Goal: Task Accomplishment & Management: Manage account settings

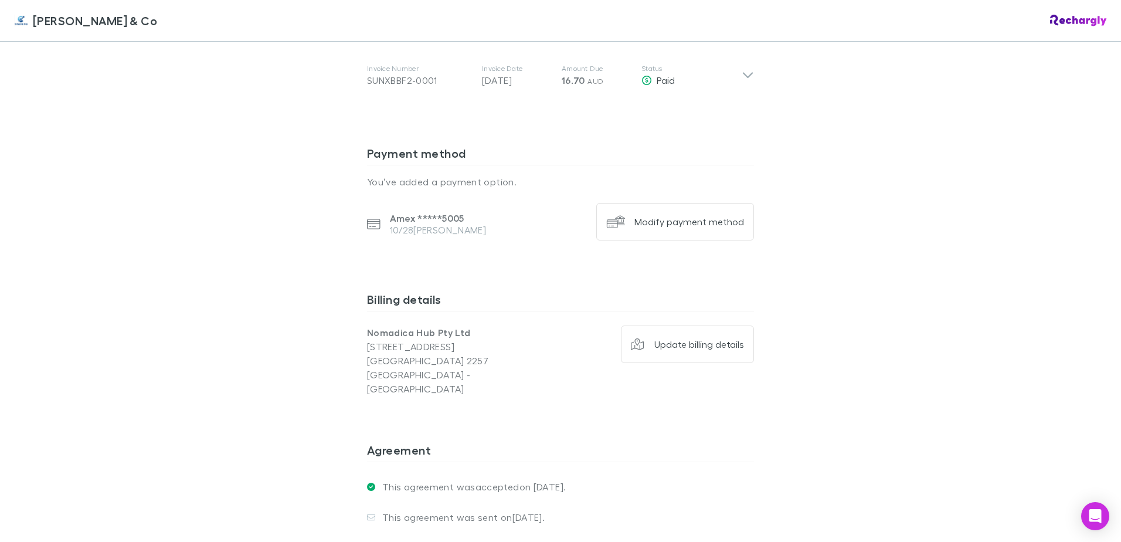
scroll to position [703, 0]
click at [675, 215] on div "Modify payment method" at bounding box center [689, 221] width 110 height 12
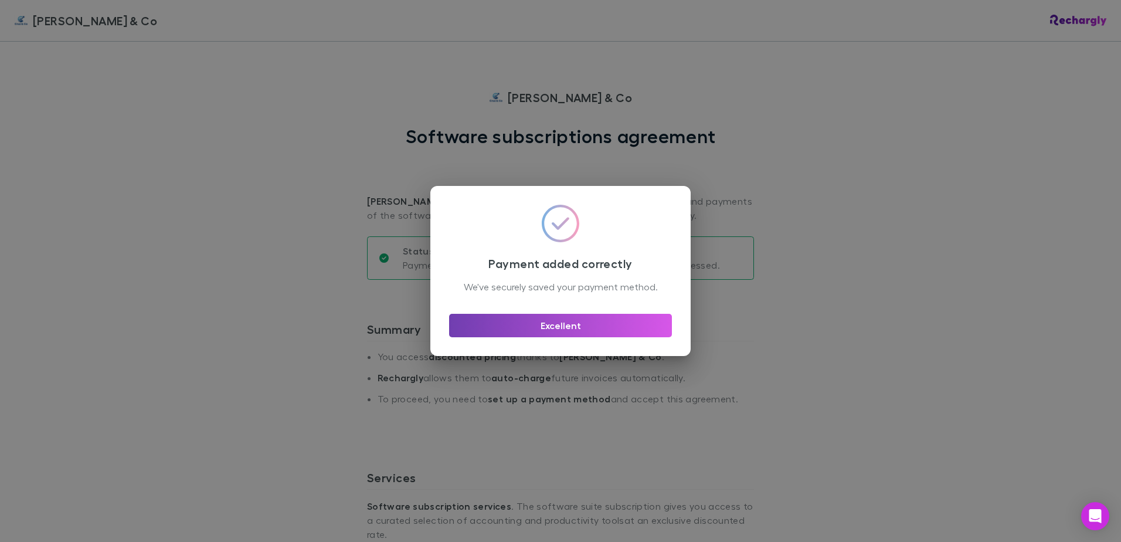
click at [586, 332] on button "Excellent" at bounding box center [560, 325] width 223 height 23
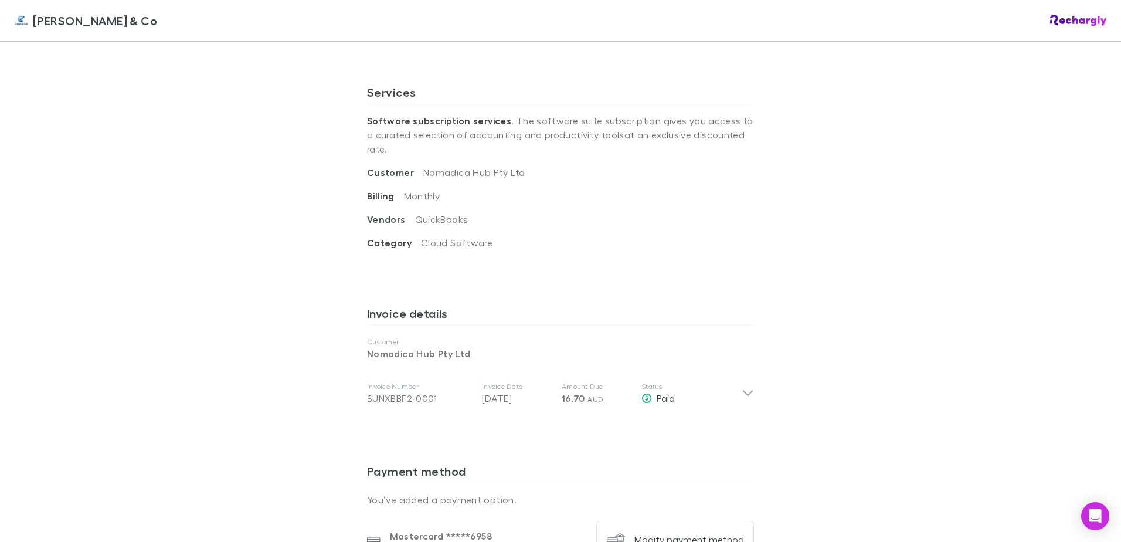
scroll to position [528, 0]
